Goal: Transaction & Acquisition: Purchase product/service

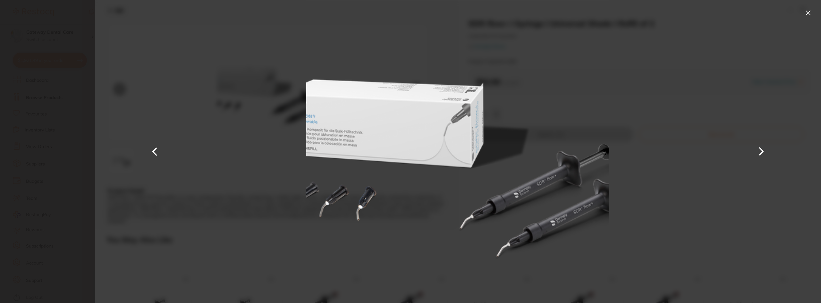
scroll to position [128, 0]
click at [810, 16] on button at bounding box center [808, 13] width 10 height 10
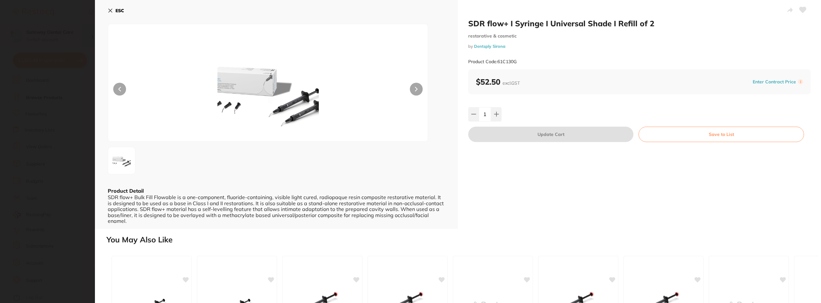
click at [65, 42] on section "SDR flow+ I Syringe I Universal Shade I Refill of 2 restorative & cosmetic by D…" at bounding box center [410, 151] width 821 height 303
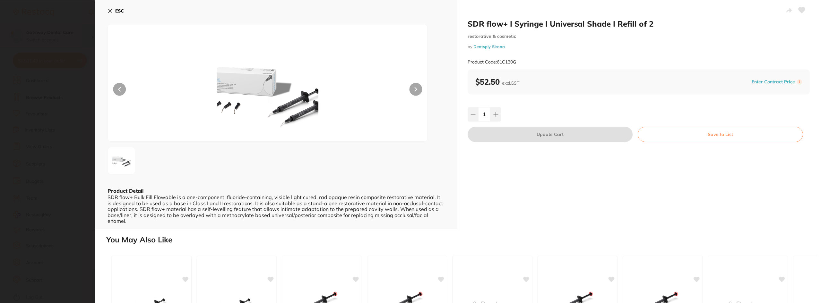
scroll to position [2, 0]
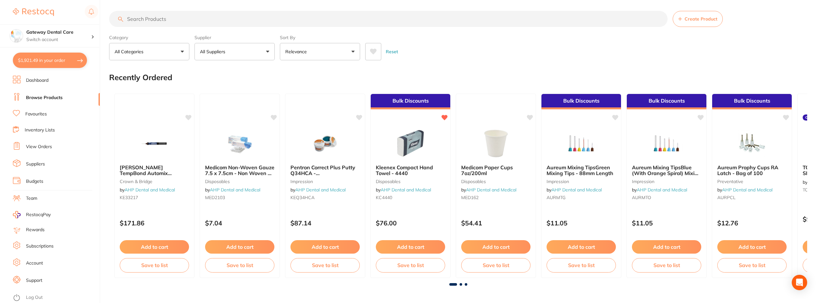
click at [44, 63] on button "$1,921.49 in your order" at bounding box center [50, 60] width 74 height 15
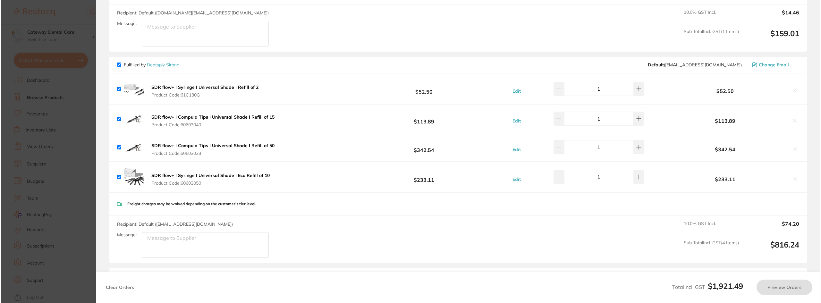
scroll to position [0, 0]
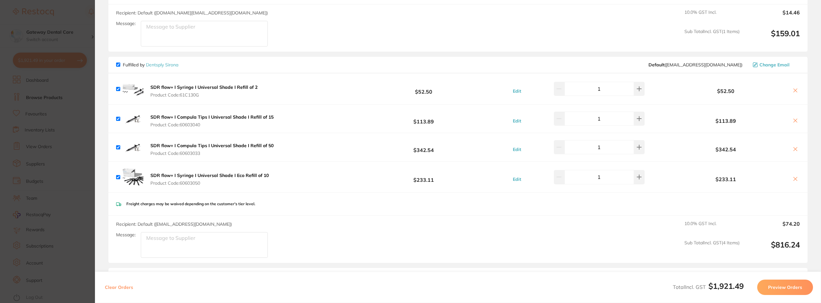
click at [794, 151] on icon at bounding box center [795, 149] width 5 height 5
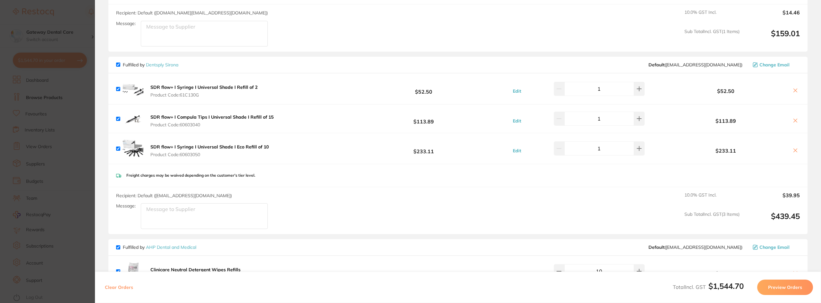
click at [793, 152] on icon at bounding box center [795, 150] width 5 height 5
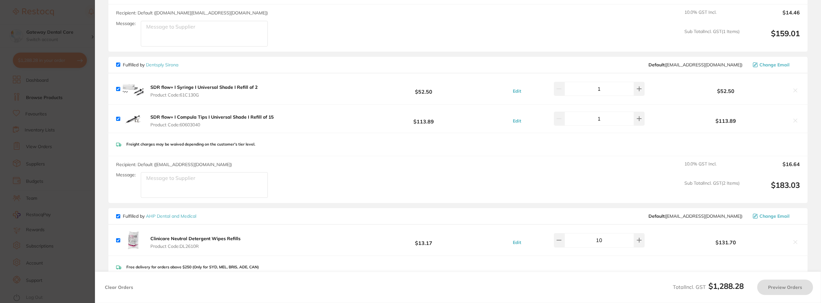
checkbox input "true"
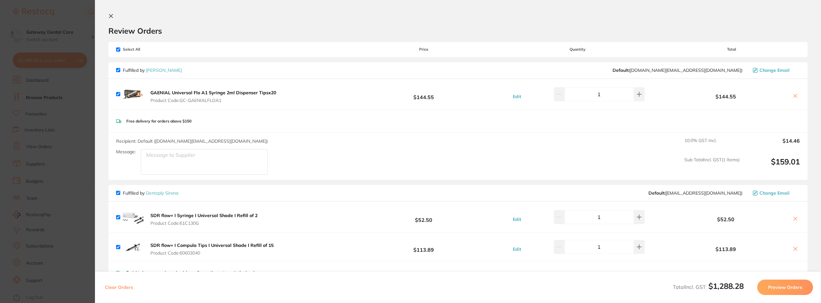
click at [65, 45] on section "Update RRP Set your pre negotiated price for this item. Item Agreed RRP (excl. …" at bounding box center [410, 151] width 821 height 303
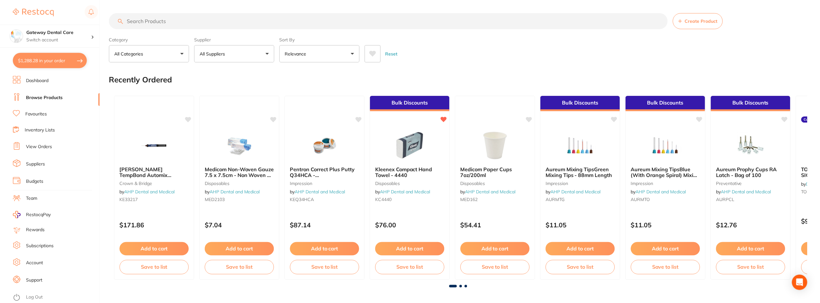
scroll to position [2, 0]
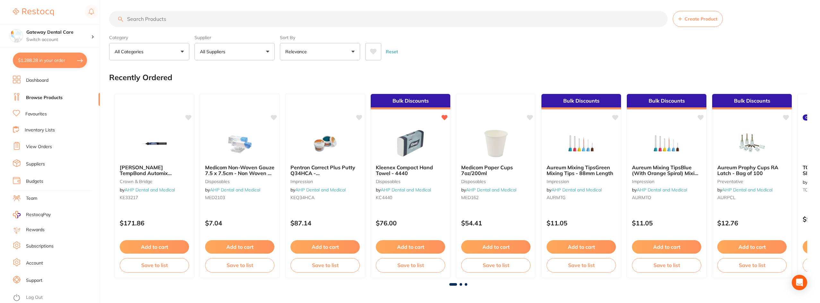
click at [138, 21] on input "search" at bounding box center [388, 19] width 558 height 16
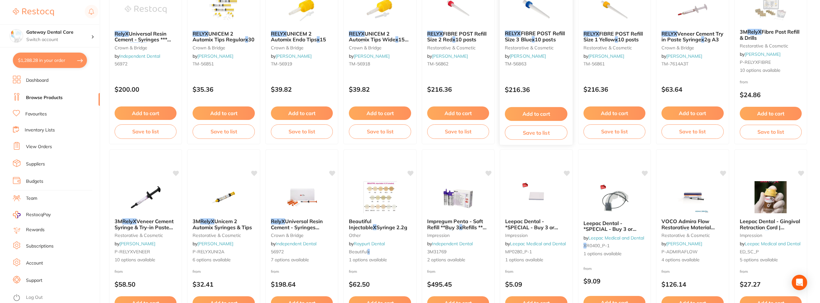
scroll to position [192, 0]
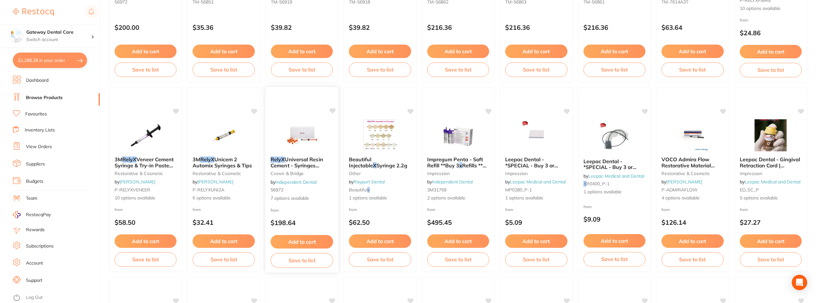
click at [321, 166] on b "RelyX Universal Resin Cement - Syringes **temporary out of stock**" at bounding box center [301, 163] width 63 height 12
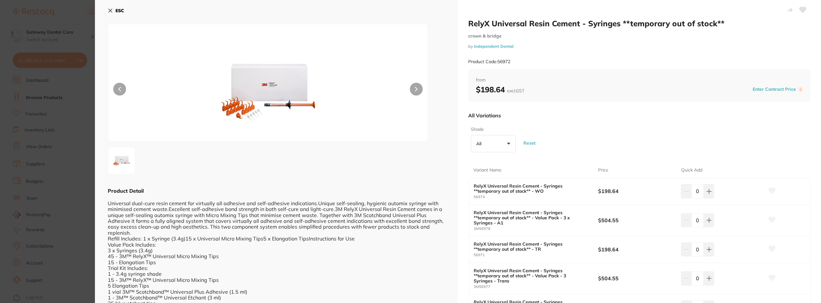
drag, startPoint x: 36, startPoint y: 116, endPoint x: 25, endPoint y: 89, distance: 29.1
click at [35, 116] on section "RelyX Universal Resin Cement - Syringes **temporary out of stock** crown & brid…" at bounding box center [410, 151] width 821 height 303
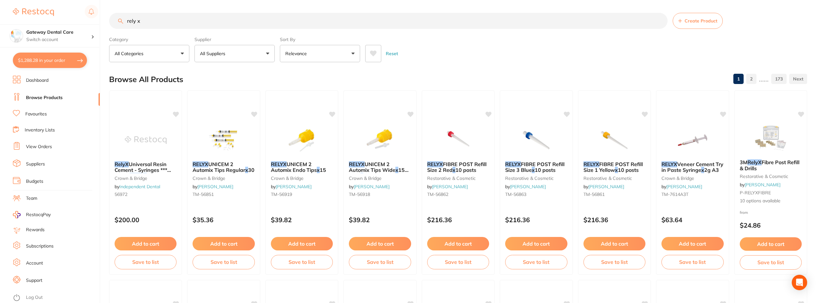
click at [177, 22] on input "rely x" at bounding box center [388, 21] width 558 height 16
type input "r"
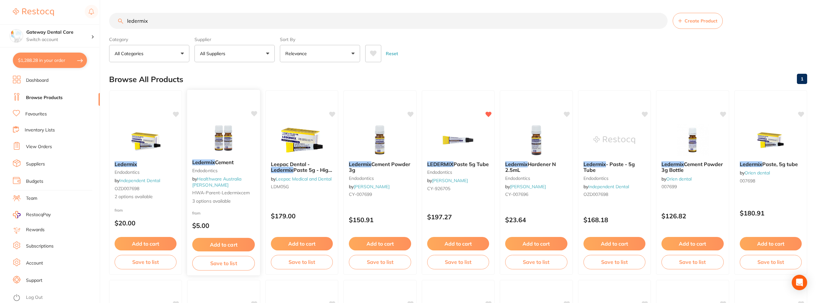
type input "ledermix"
drag, startPoint x: 250, startPoint y: 168, endPoint x: 246, endPoint y: 171, distance: 4.3
click at [250, 168] on small "Endodontics" at bounding box center [223, 170] width 62 height 5
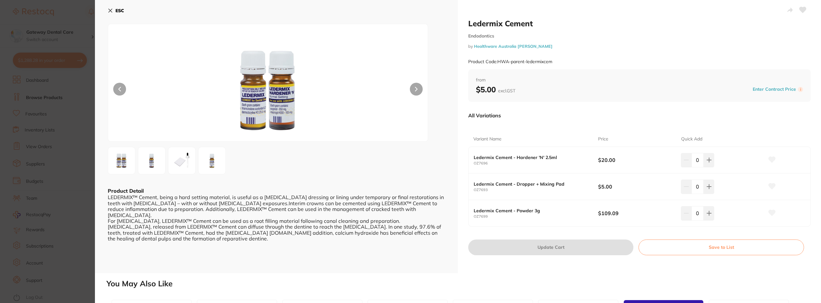
click at [71, 131] on section "Ledermix Cement Endodontics by Healthware Australia Ridley Product Code: HWA-pa…" at bounding box center [410, 151] width 821 height 303
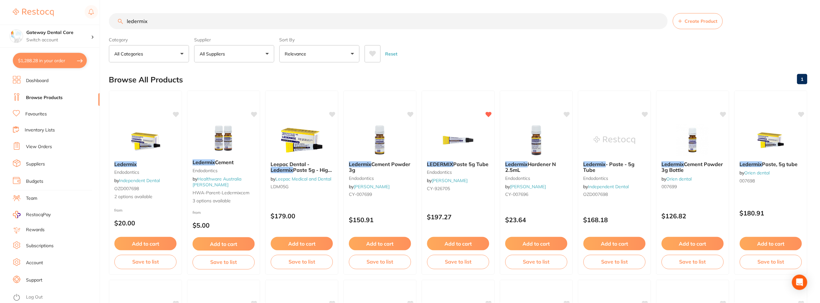
scroll to position [0, 0]
click at [132, 155] on img at bounding box center [145, 139] width 42 height 32
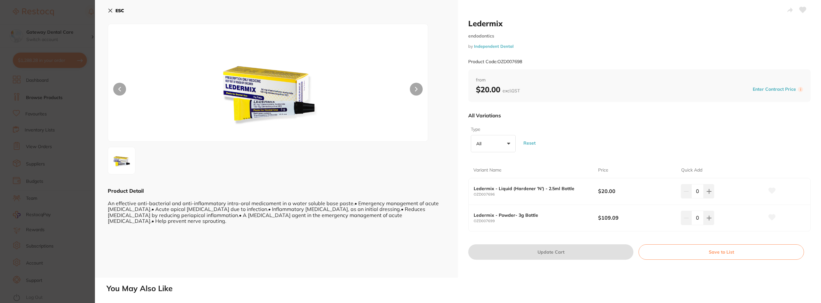
click at [83, 123] on section "Ledermix endodontics by Independent Dental Product Code: OZD007698 ESC Product …" at bounding box center [410, 151] width 821 height 303
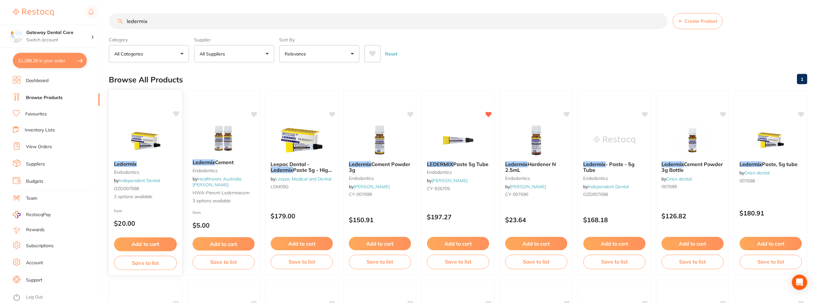
scroll to position [0, 0]
click at [479, 163] on span "Paste 5g Tube" at bounding box center [471, 163] width 36 height 6
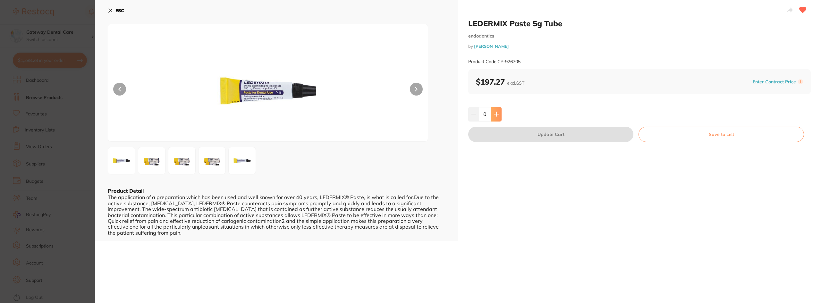
click at [498, 115] on icon at bounding box center [496, 114] width 5 height 5
type input "1"
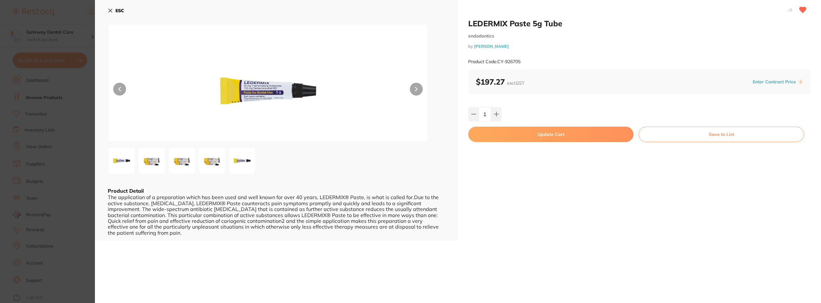
click at [71, 98] on section "LEDERMIX Paste 5g Tube endodontics by Henry Schein Halas Product Code: CY-92670…" at bounding box center [410, 151] width 821 height 303
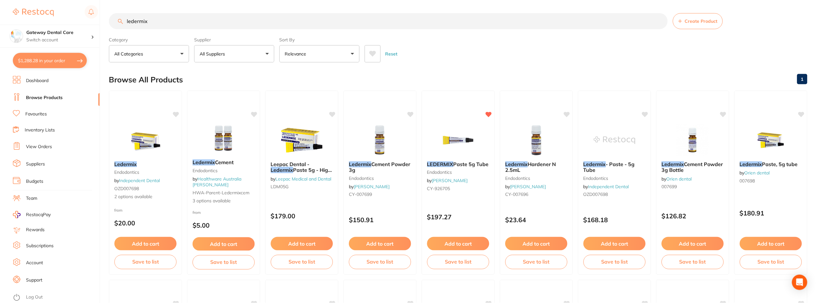
scroll to position [0, 0]
click at [658, 21] on input "ledermix" at bounding box center [388, 21] width 558 height 16
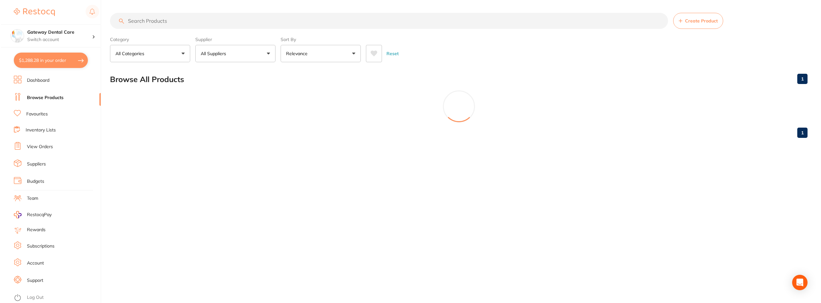
scroll to position [0, 0]
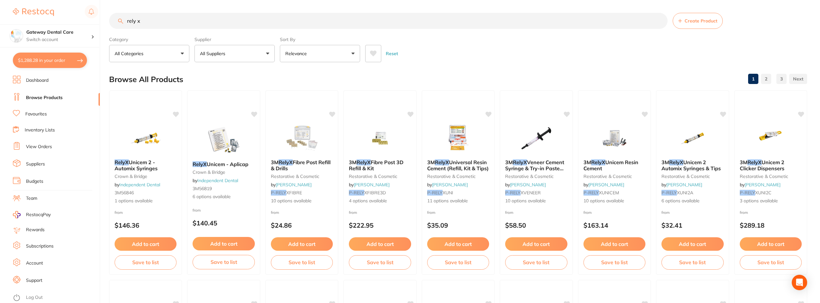
type input "rely x"
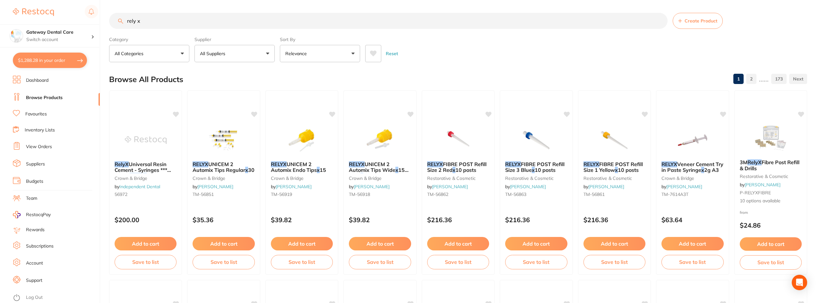
click at [159, 166] on span "Universal Resin Cement - Syringes *** BUY 3" at bounding box center [143, 170] width 56 height 18
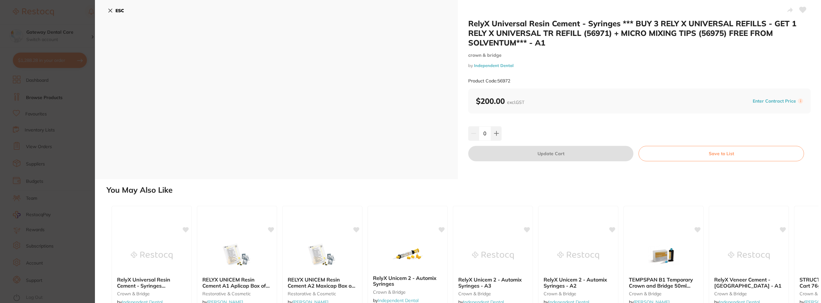
click at [29, 120] on section "RelyX Universal Resin Cement - Syringes *** BUY 3 RELY X UNIVERSAL REFILLS - GE…" at bounding box center [410, 151] width 821 height 303
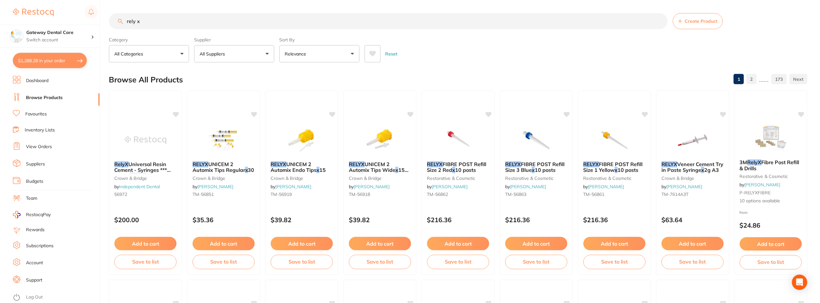
scroll to position [0, 0]
click at [35, 60] on button "$1,288.28 in your order" at bounding box center [50, 60] width 74 height 15
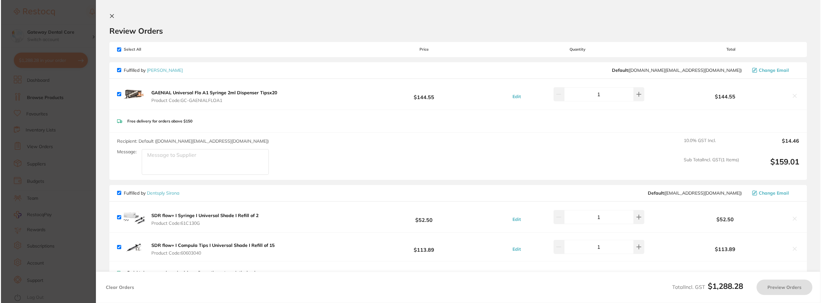
scroll to position [0, 0]
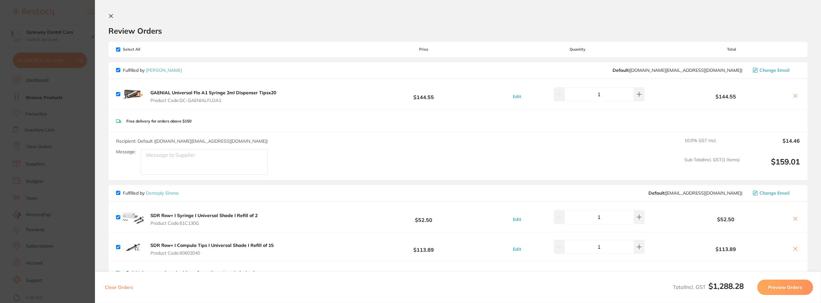
click at [797, 97] on button at bounding box center [795, 96] width 9 height 7
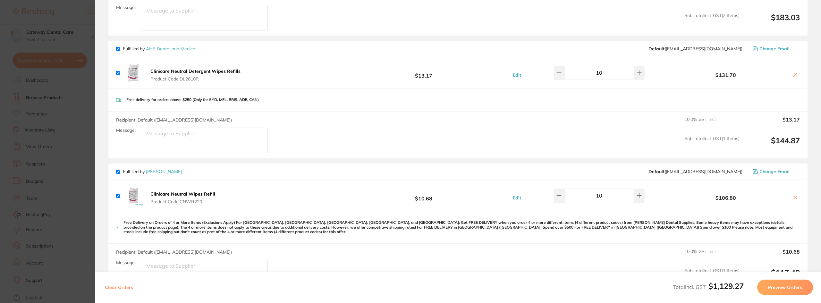
scroll to position [160, 0]
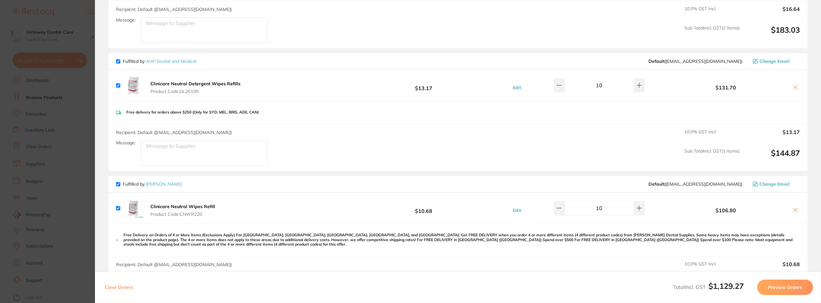
click at [793, 85] on icon at bounding box center [795, 87] width 5 height 5
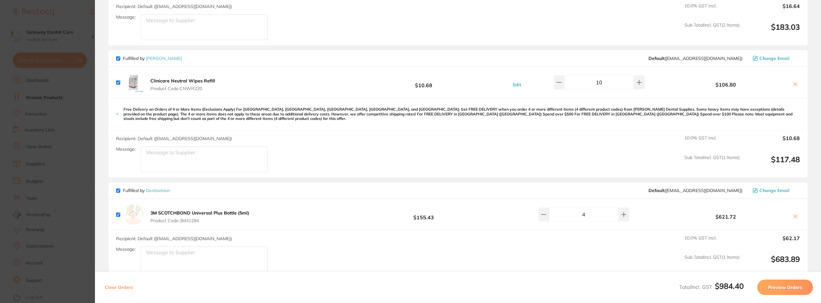
scroll to position [242, 0]
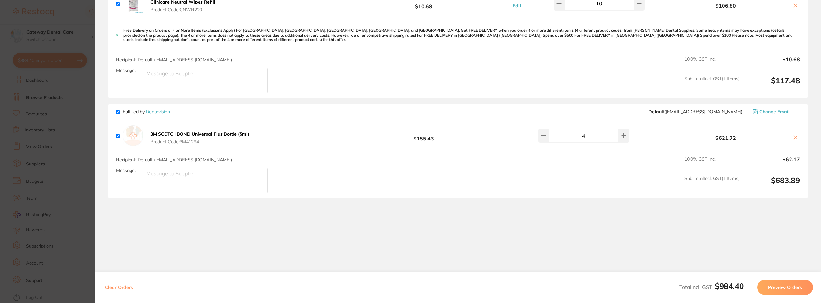
click at [794, 136] on icon at bounding box center [795, 137] width 5 height 5
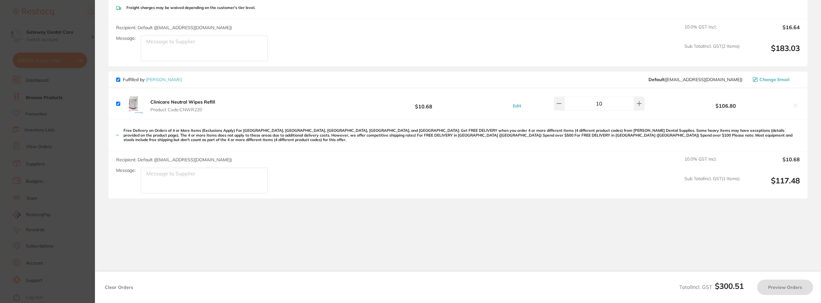
checkbox input "true"
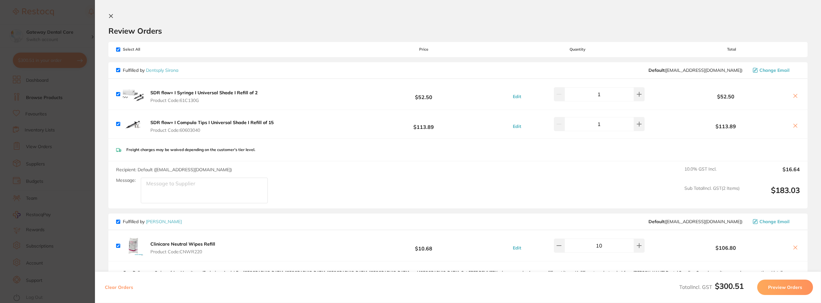
scroll to position [64, 0]
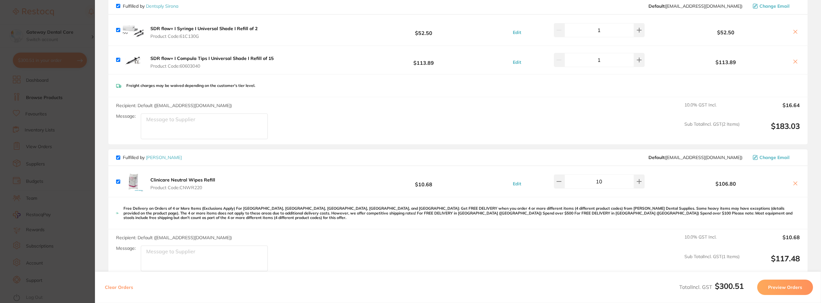
click at [67, 188] on section "Update RRP Set your pre negotiated price for this item. Item Agreed RRP (excl. …" at bounding box center [410, 151] width 821 height 303
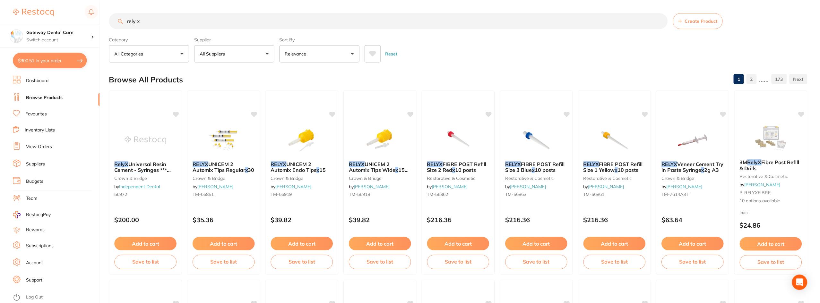
scroll to position [0, 0]
click at [49, 70] on section "Gateway Dental Care Switch account Gateway Dental Care $300.51 in your order Da…" at bounding box center [50, 151] width 100 height 303
click at [52, 64] on button "$300.51 in your order" at bounding box center [50, 60] width 74 height 15
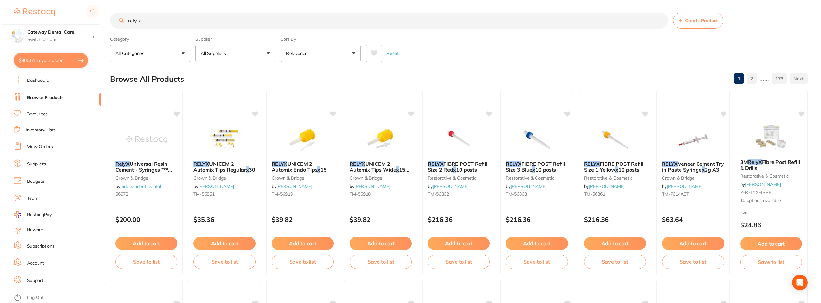
scroll to position [0, 0]
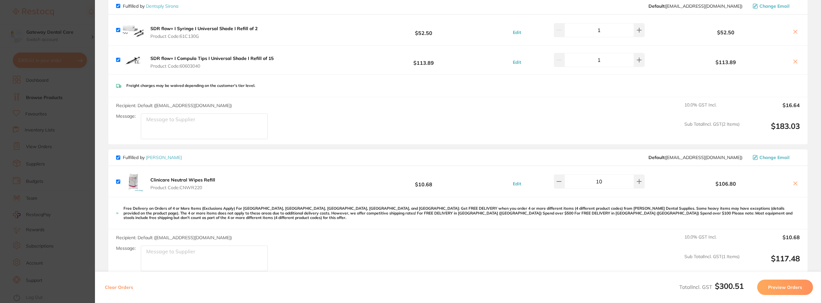
click at [187, 180] on b "Clinicare Neutral Wipes Refill" at bounding box center [182, 180] width 65 height 6
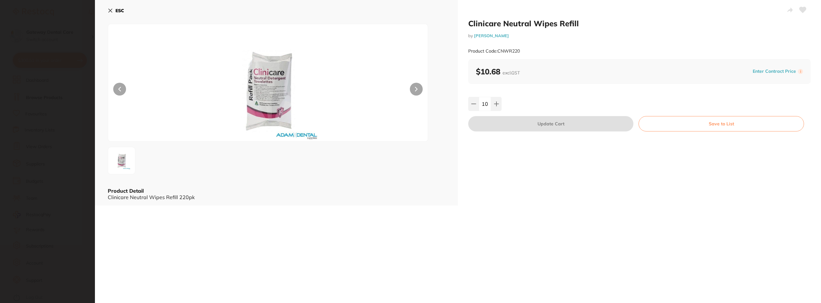
click at [249, 85] on img at bounding box center [268, 90] width 192 height 101
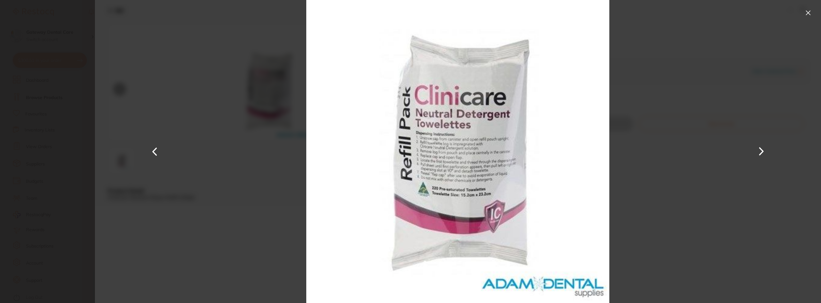
scroll to position [64, 0]
click at [808, 11] on button at bounding box center [808, 13] width 10 height 10
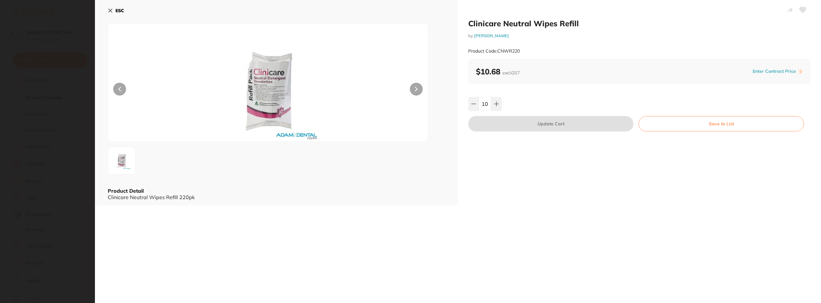
drag, startPoint x: 60, startPoint y: 50, endPoint x: 172, endPoint y: 81, distance: 115.6
click at [61, 50] on section "Clinicare Neutral Wipes Refill by [PERSON_NAME] Product Code: CNWR220 ESC Produ…" at bounding box center [410, 151] width 821 height 303
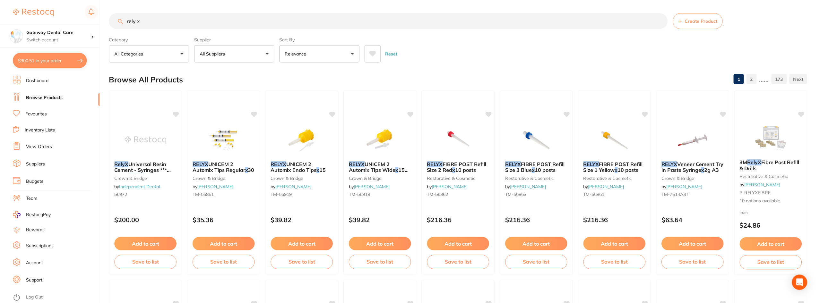
scroll to position [0, 0]
click at [61, 67] on button "$300.51 in your order" at bounding box center [50, 60] width 74 height 15
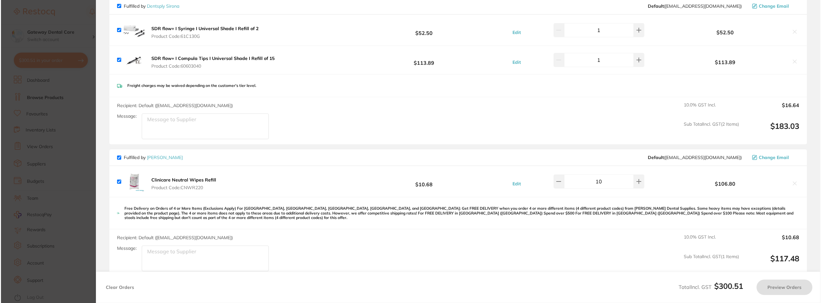
scroll to position [0, 0]
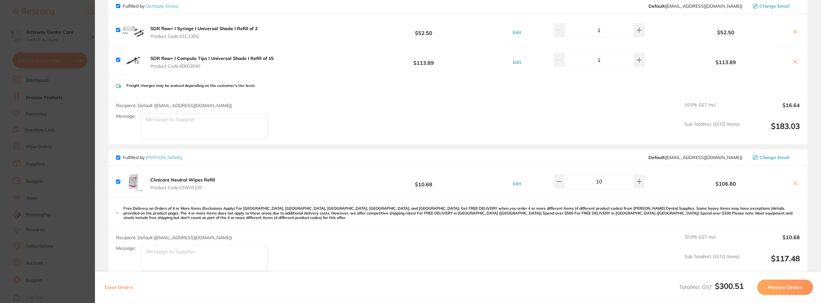
click at [794, 183] on icon at bounding box center [796, 184] width 4 height 4
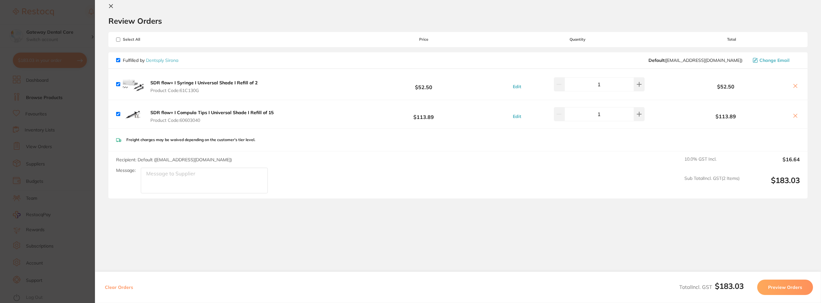
checkbox input "true"
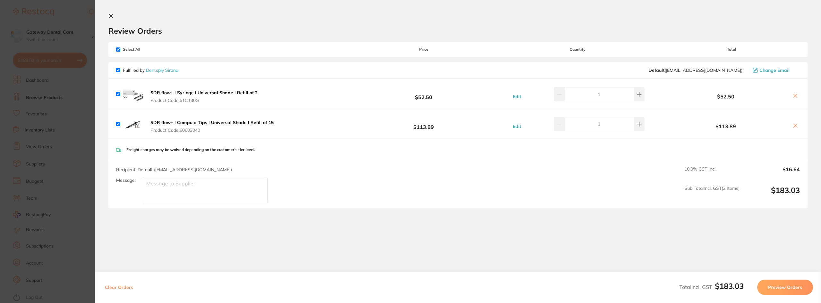
click at [152, 71] on link "Dentsply Sirona" at bounding box center [162, 70] width 32 height 6
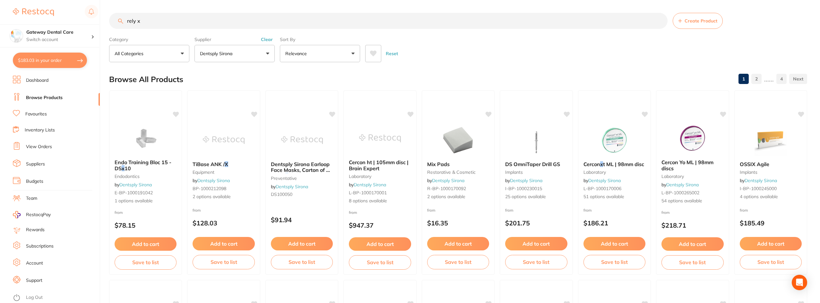
click at [70, 65] on button "$183.03 in your order" at bounding box center [50, 60] width 74 height 15
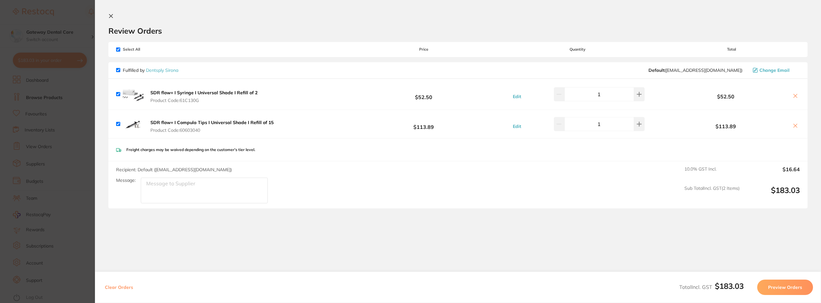
click at [786, 287] on button "Preview Orders" at bounding box center [785, 287] width 56 height 15
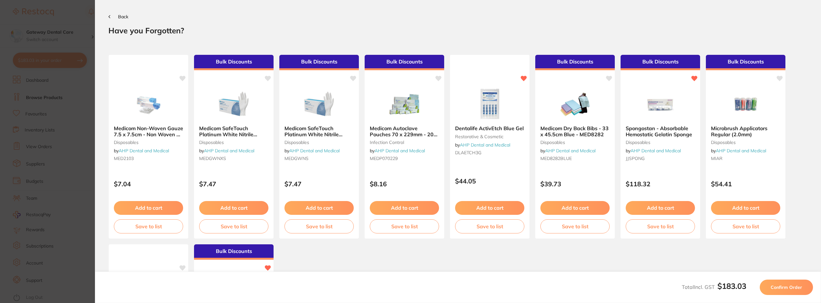
click at [788, 291] on button "Confirm Order" at bounding box center [786, 287] width 53 height 15
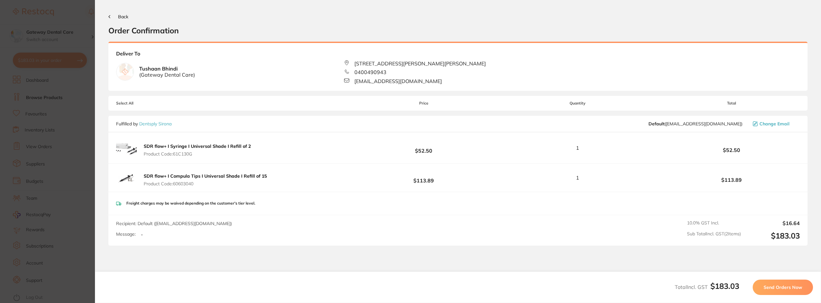
click at [788, 292] on button "Send Orders Now" at bounding box center [783, 287] width 60 height 15
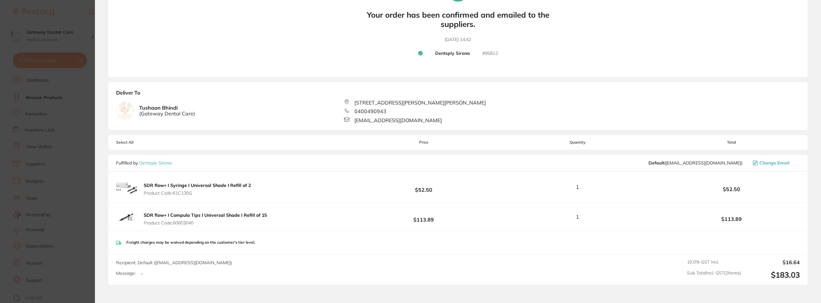
scroll to position [64, 0]
